Goal: Understand process/instructions

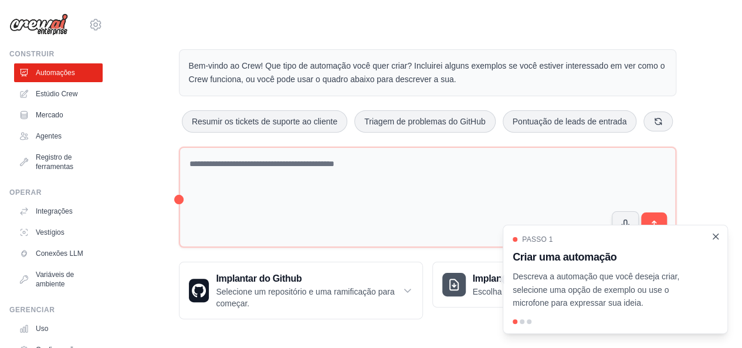
click at [713, 241] on icon "Passo a passo detalhado" at bounding box center [715, 236] width 11 height 11
